Goal: Task Accomplishment & Management: Manage account settings

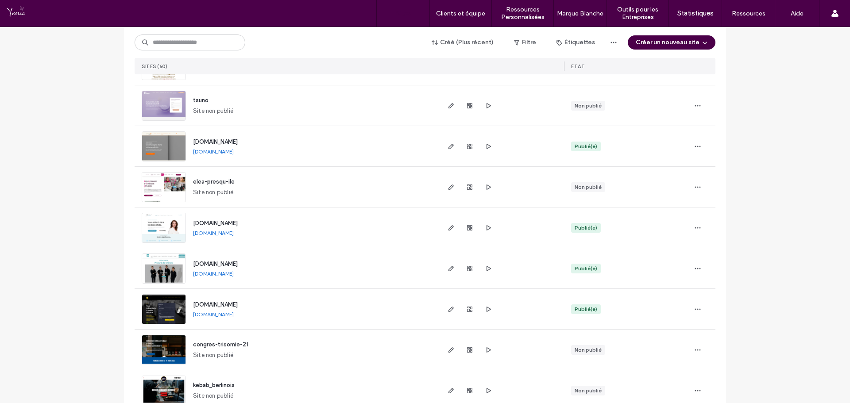
scroll to position [620, 0]
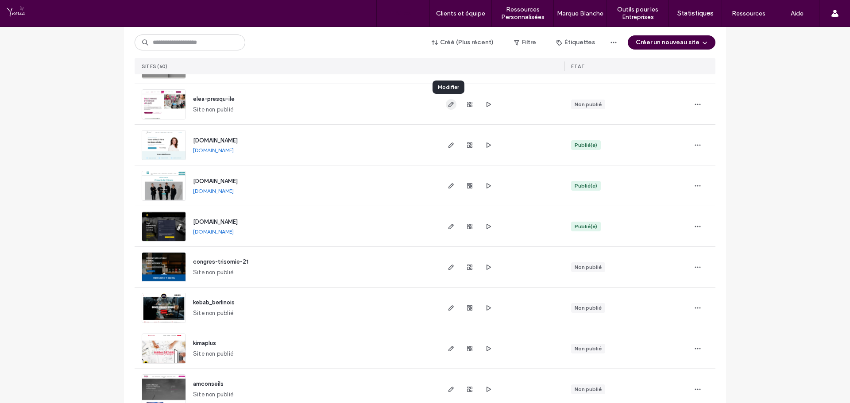
click at [448, 101] on icon "button" at bounding box center [451, 104] width 7 height 7
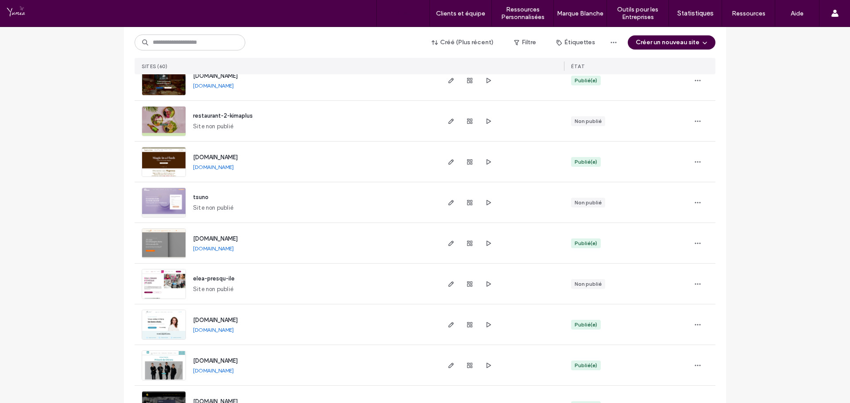
scroll to position [443, 0]
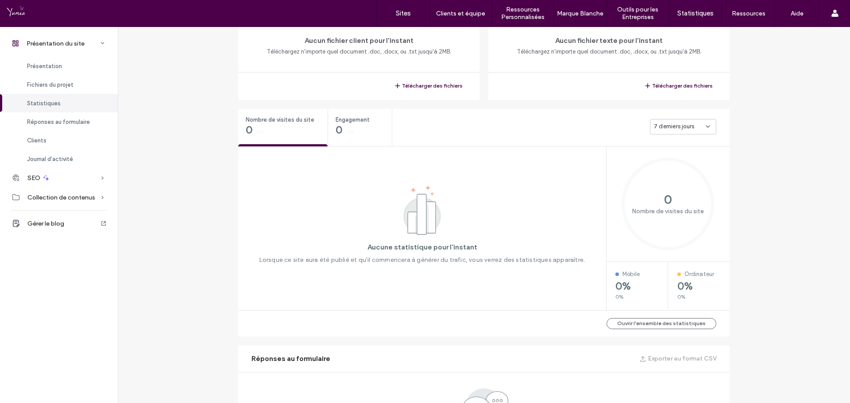
scroll to position [367, 0]
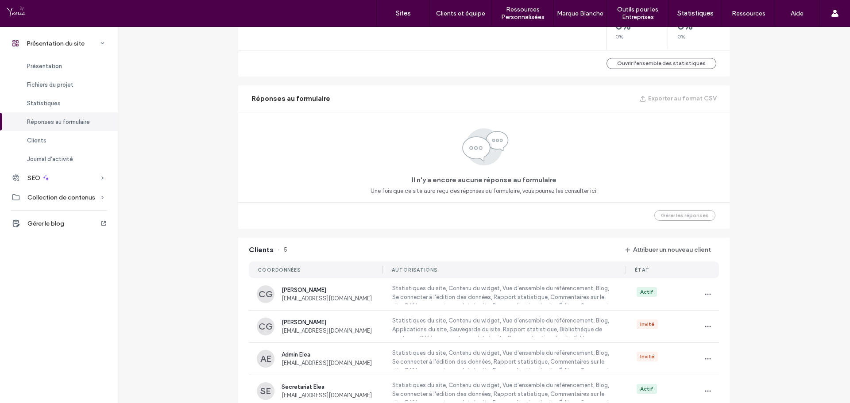
scroll to position [531, 0]
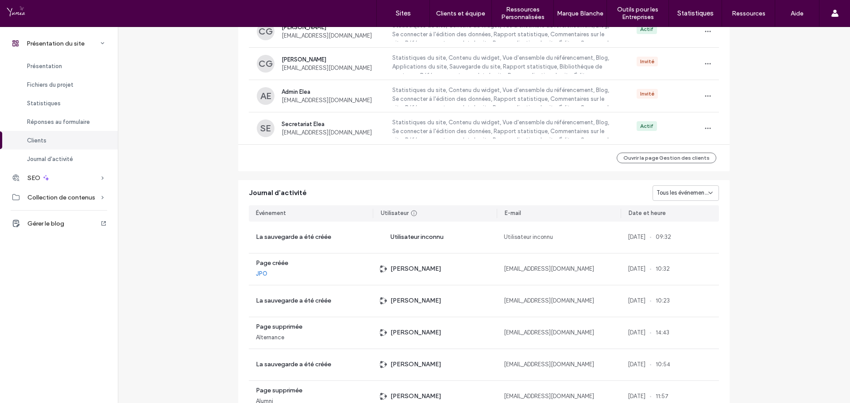
scroll to position [797, 0]
